Goal: Information Seeking & Learning: Learn about a topic

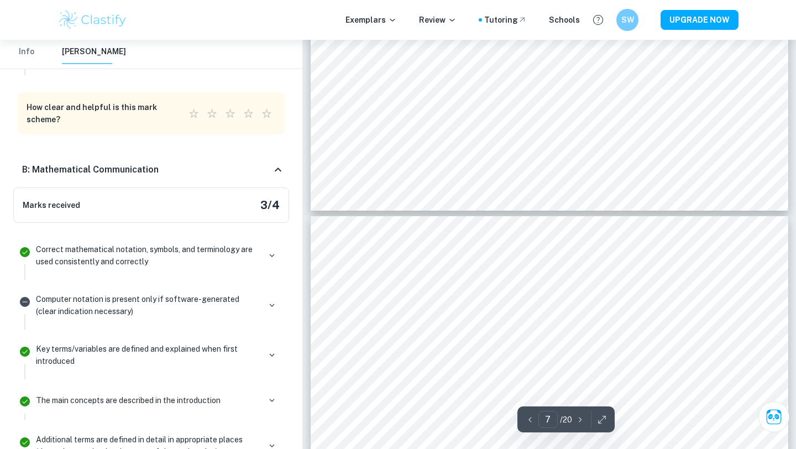
scroll to position [4081, 0]
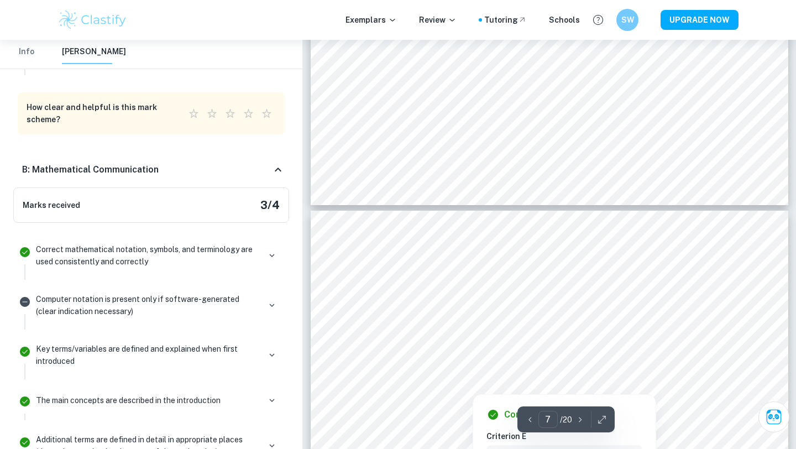
click at [619, 342] on div at bounding box center [545, 347] width 354 height 23
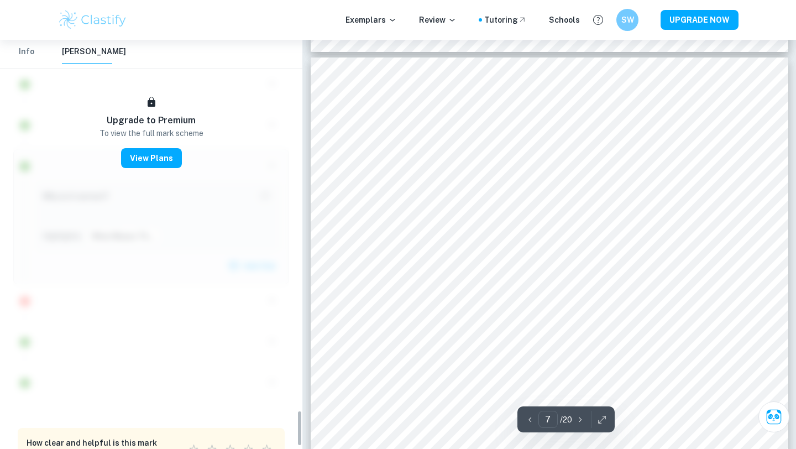
scroll to position [4249, 0]
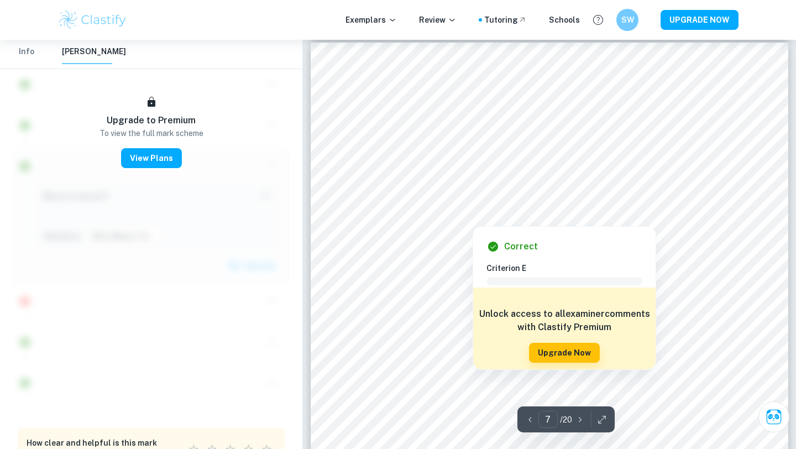
click at [552, 172] on div at bounding box center [545, 179] width 354 height 23
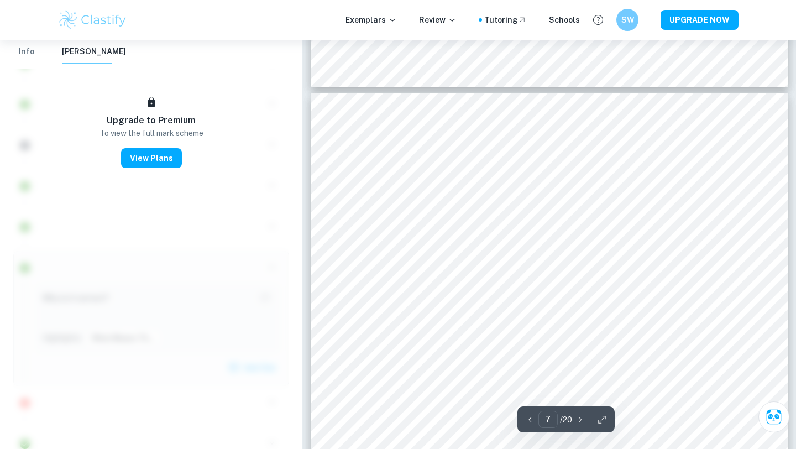
scroll to position [4188, 0]
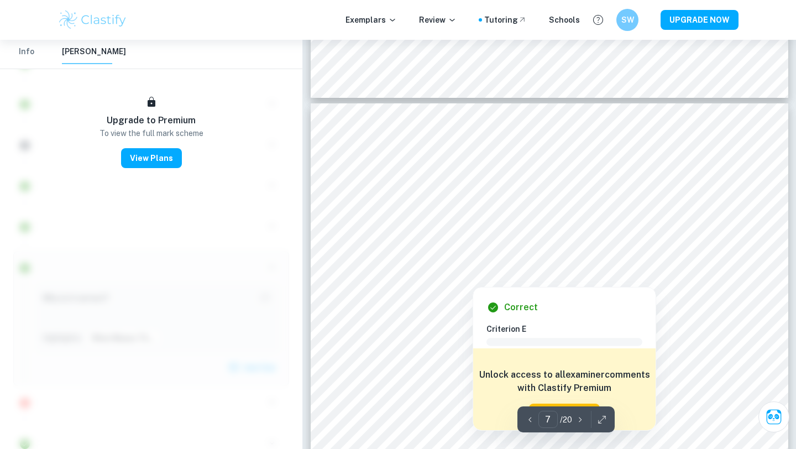
click at [566, 239] on div at bounding box center [545, 240] width 354 height 23
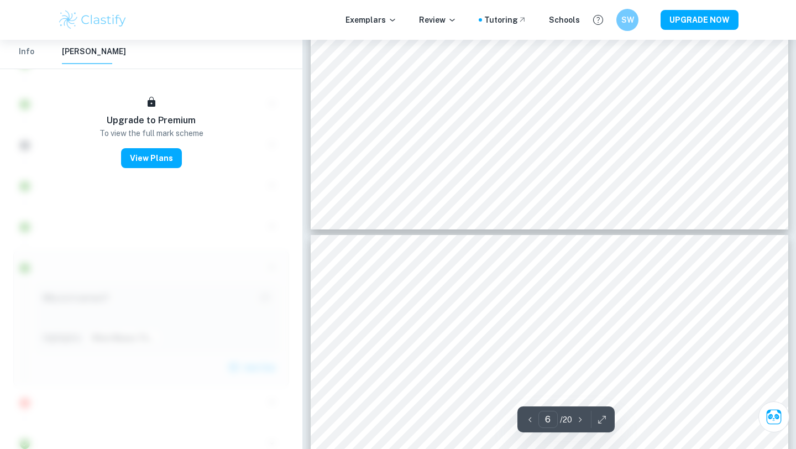
scroll to position [4066, 0]
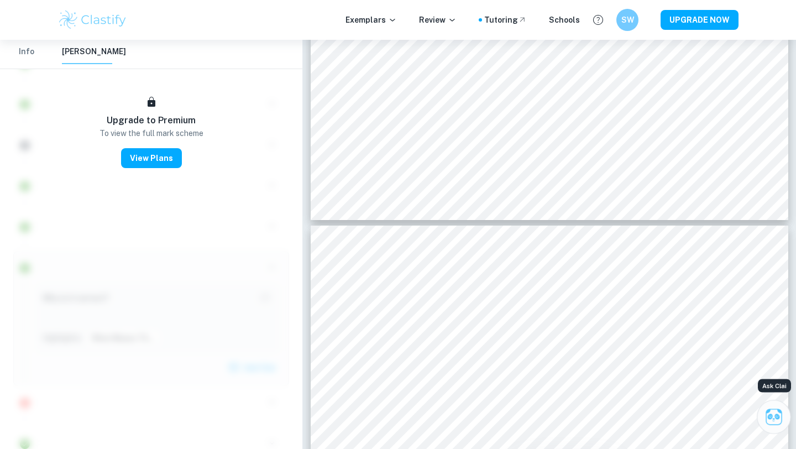
click at [770, 409] on icon "Ask Clai" at bounding box center [774, 417] width 16 height 16
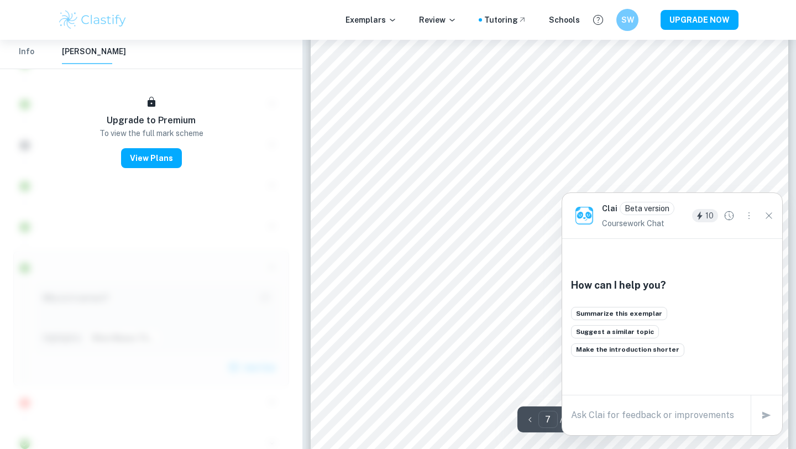
scroll to position [4289, 0]
click at [587, 419] on textarea at bounding box center [656, 415] width 171 height 13
click at [770, 212] on icon "Close" at bounding box center [769, 216] width 12 height 12
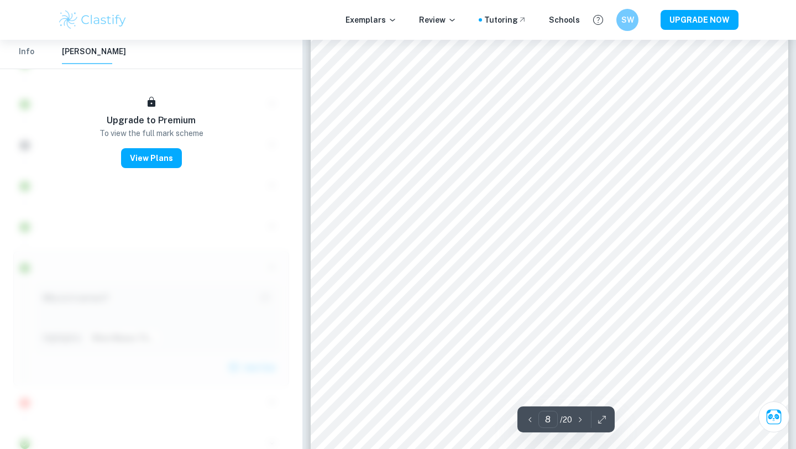
scroll to position [5097, 0]
